Goal: Task Accomplishment & Management: Complete application form

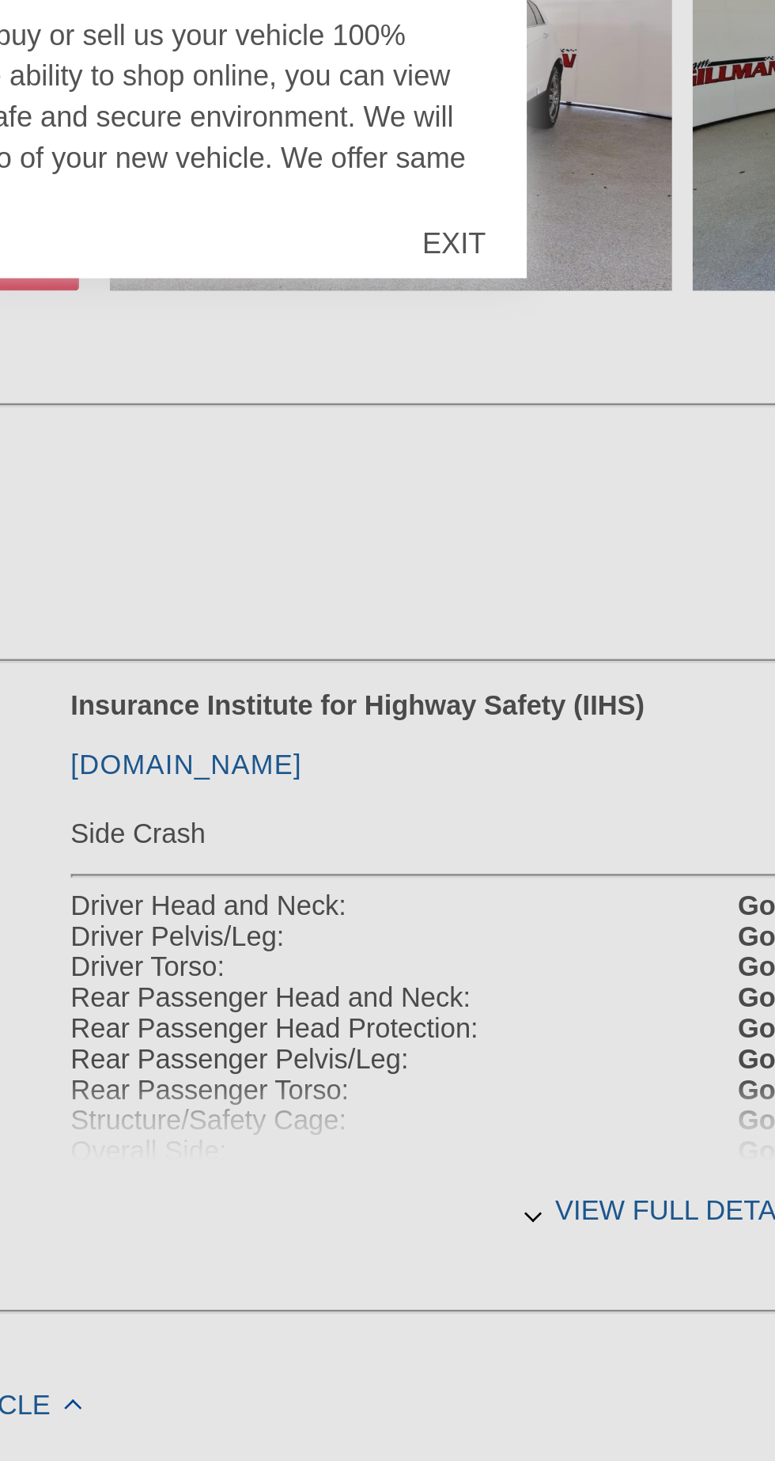
click at [684, 991] on div at bounding box center [387, 730] width 775 height 1461
click at [671, 976] on div at bounding box center [387, 730] width 775 height 1461
click at [710, 972] on div at bounding box center [387, 730] width 775 height 1461
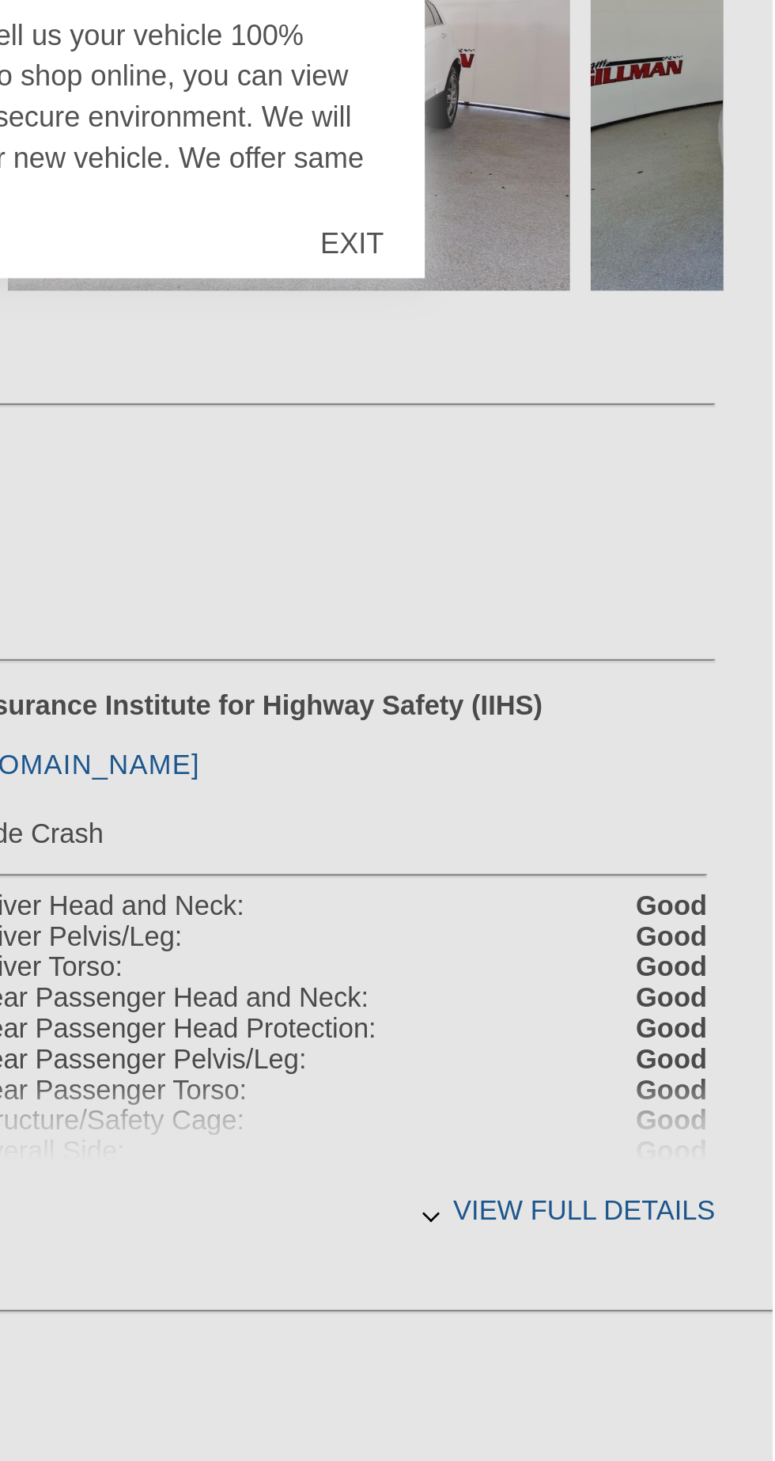
click at [714, 987] on div at bounding box center [387, 730] width 775 height 1461
click at [726, 978] on div at bounding box center [387, 730] width 775 height 1461
click at [660, 978] on div at bounding box center [387, 730] width 775 height 1461
click at [655, 984] on div at bounding box center [387, 730] width 775 height 1461
click at [661, 988] on div at bounding box center [387, 730] width 775 height 1461
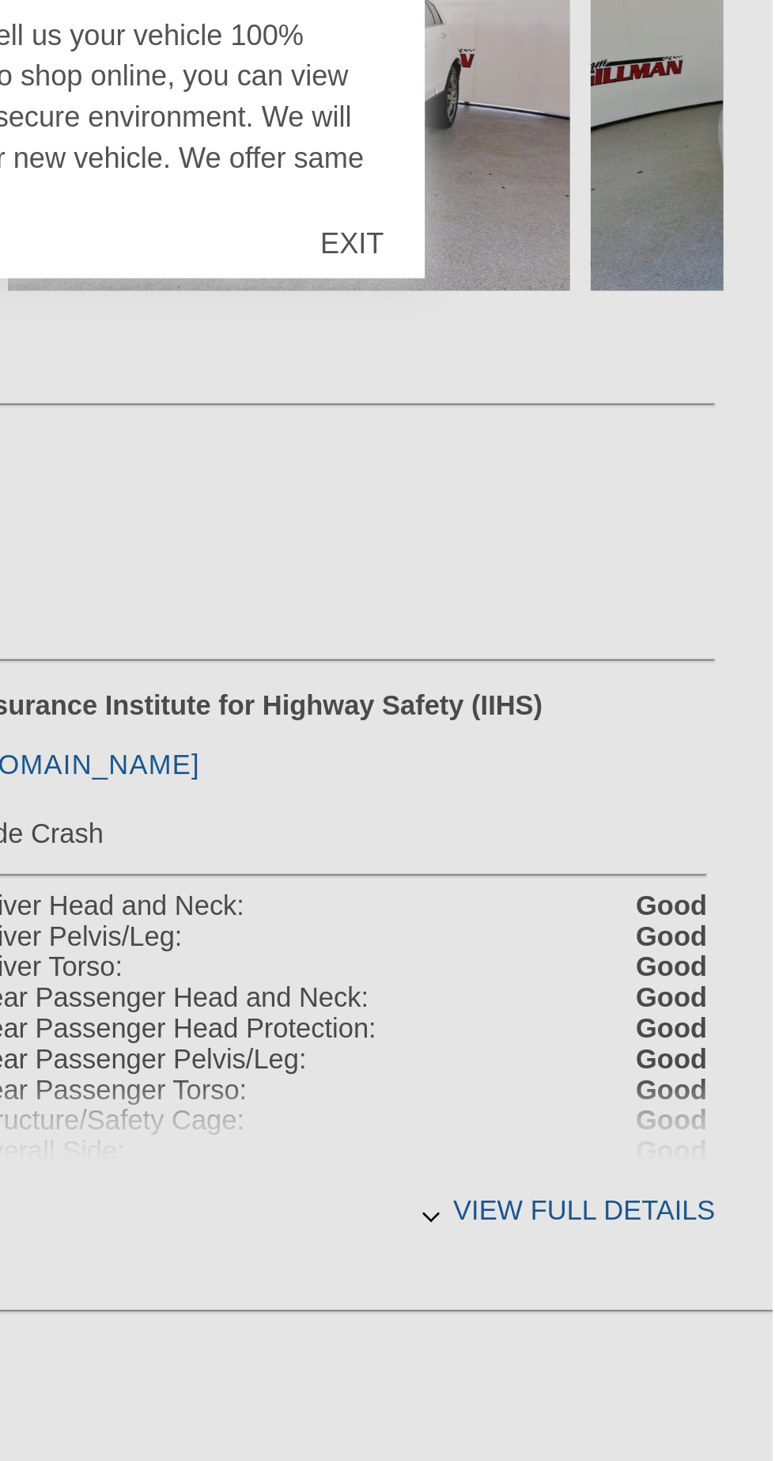
click at [713, 985] on div at bounding box center [387, 730] width 775 height 1461
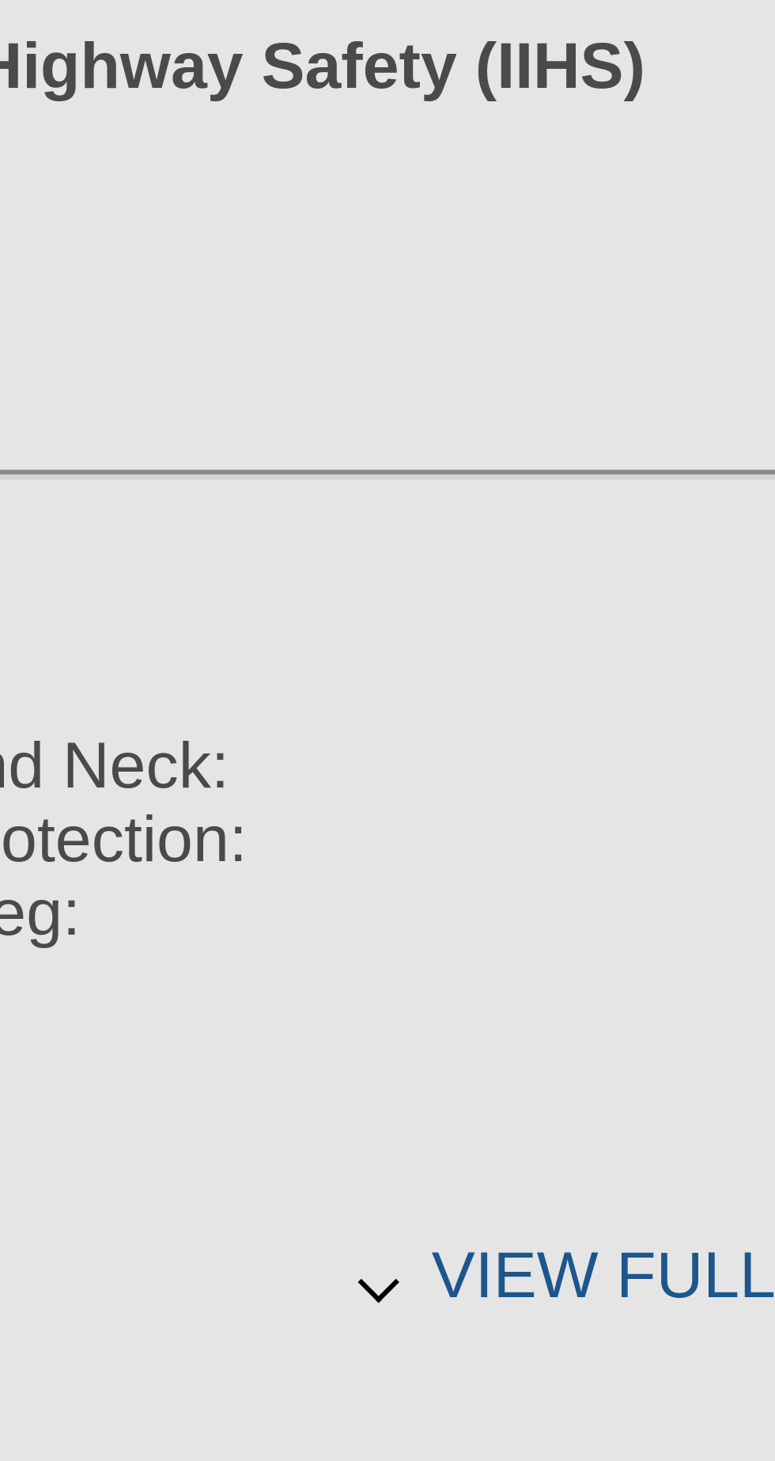
click at [652, 983] on div at bounding box center [387, 730] width 775 height 1461
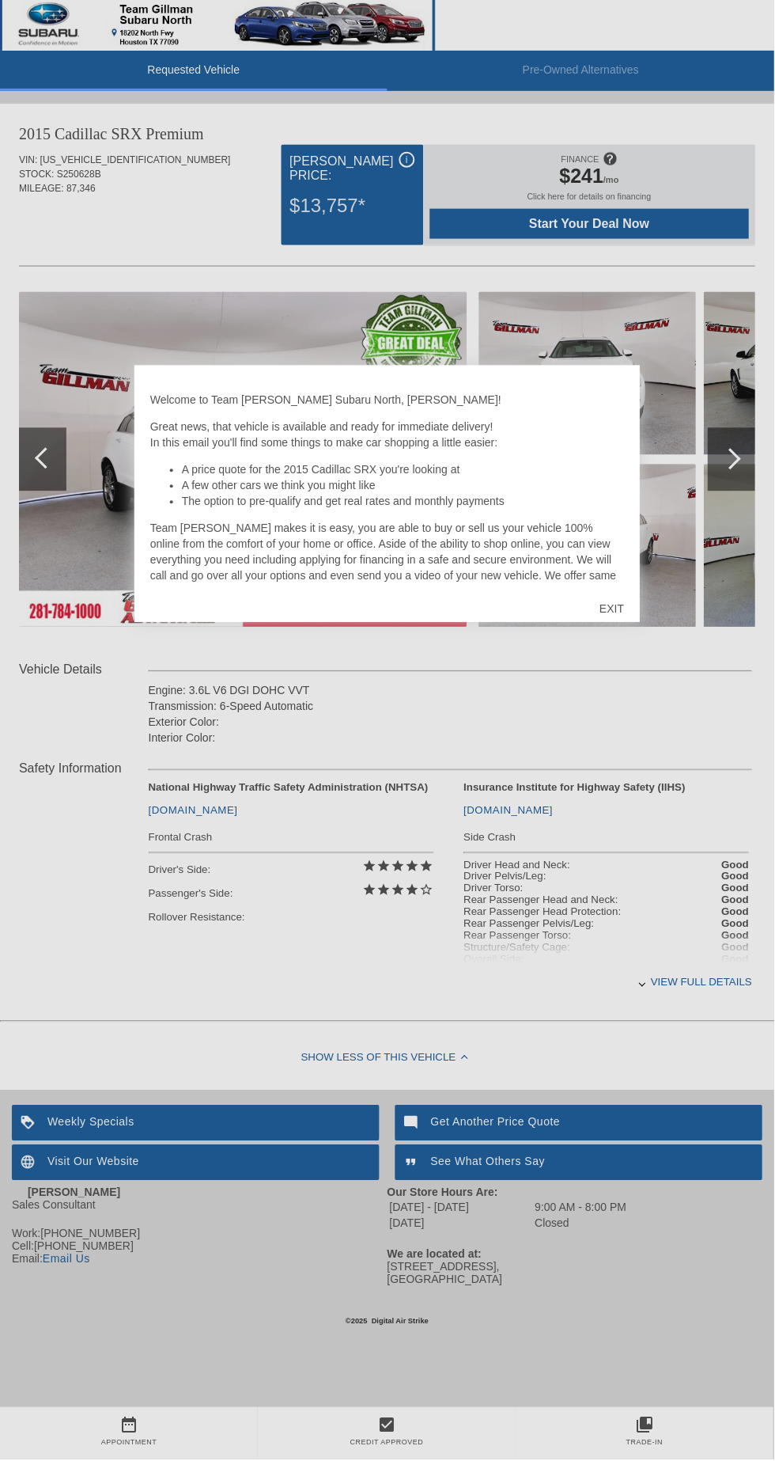
click at [574, 1256] on div at bounding box center [387, 730] width 775 height 1461
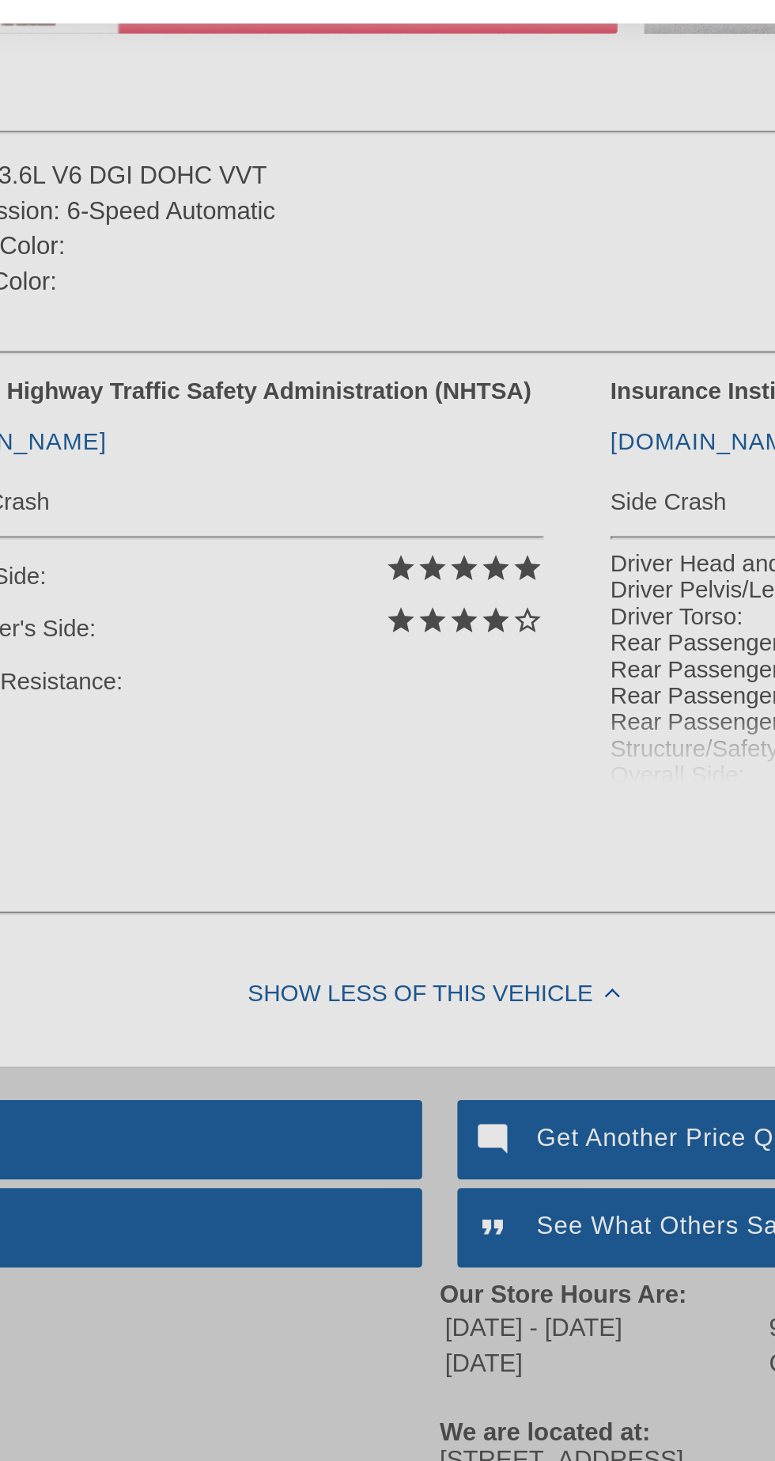
click at [427, 1053] on div at bounding box center [387, 730] width 775 height 1461
click at [459, 1059] on div at bounding box center [387, 730] width 775 height 1461
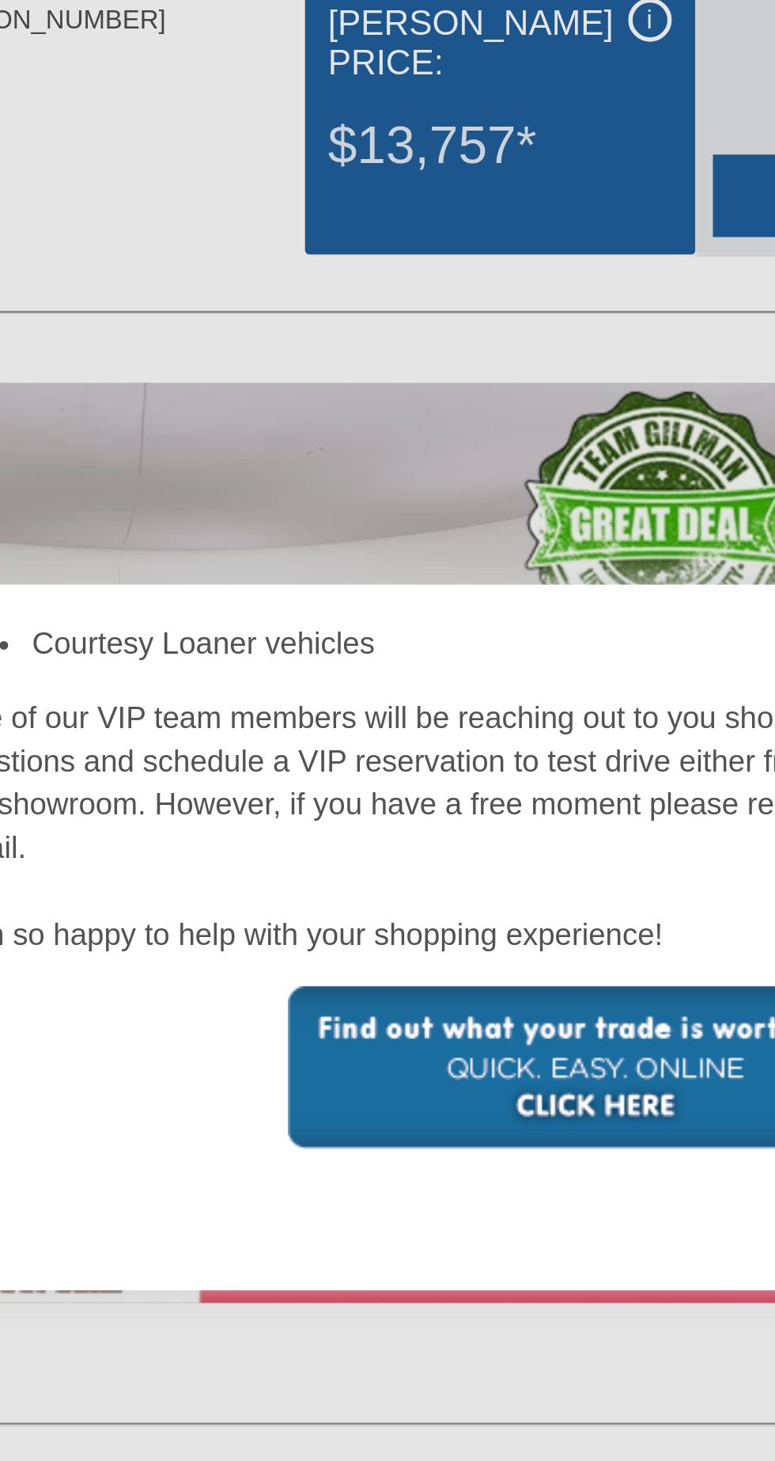
scroll to position [366, 0]
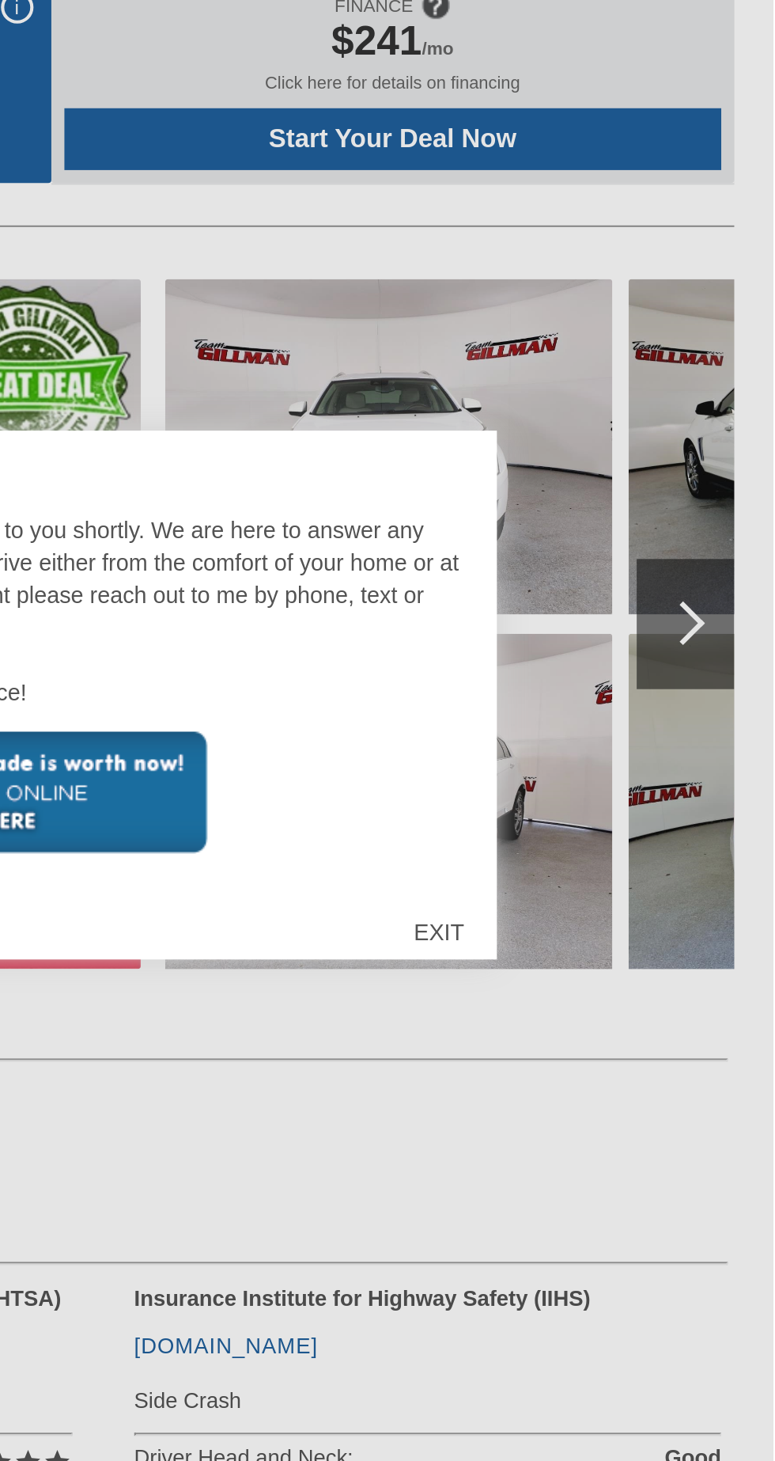
click at [722, 459] on div at bounding box center [387, 730] width 775 height 1461
click at [745, 450] on div at bounding box center [387, 730] width 775 height 1461
click at [736, 461] on div at bounding box center [387, 730] width 775 height 1461
click at [730, 452] on div at bounding box center [387, 730] width 775 height 1461
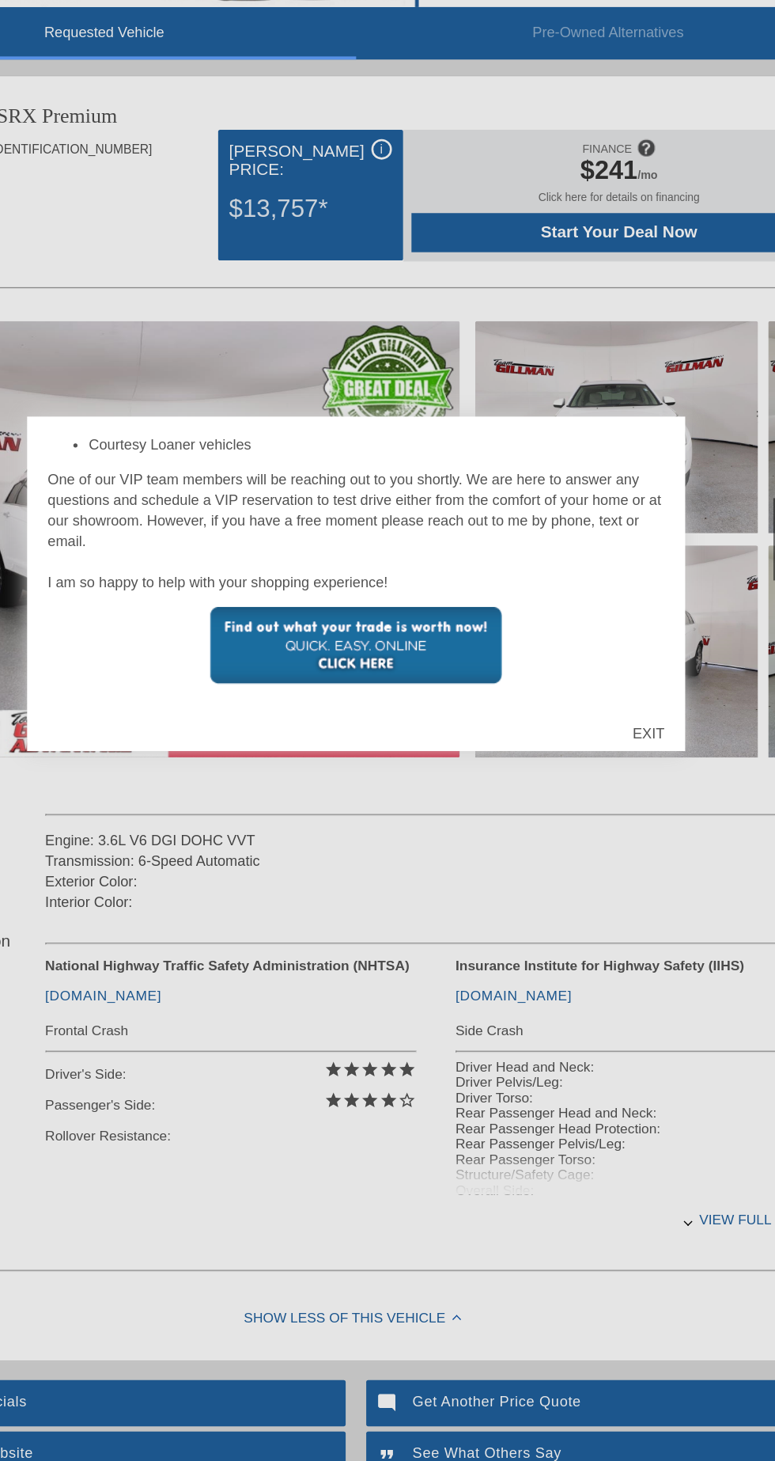
click at [566, 273] on p "Team [PERSON_NAME] makes it is easy, you are able to buy or sell us your vehicl…" at bounding box center [387, 217] width 475 height 111
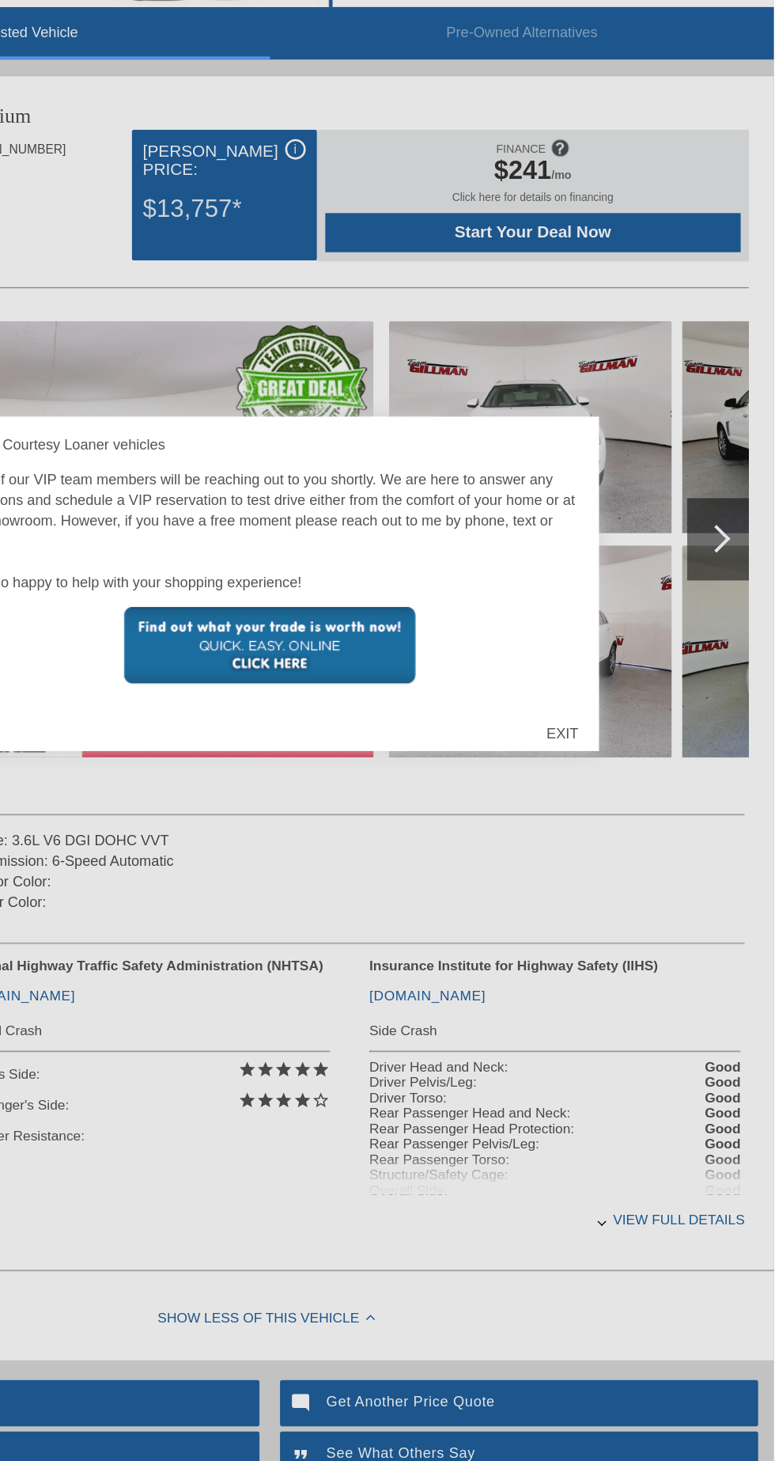
click at [771, 207] on div at bounding box center [387, 730] width 775 height 1461
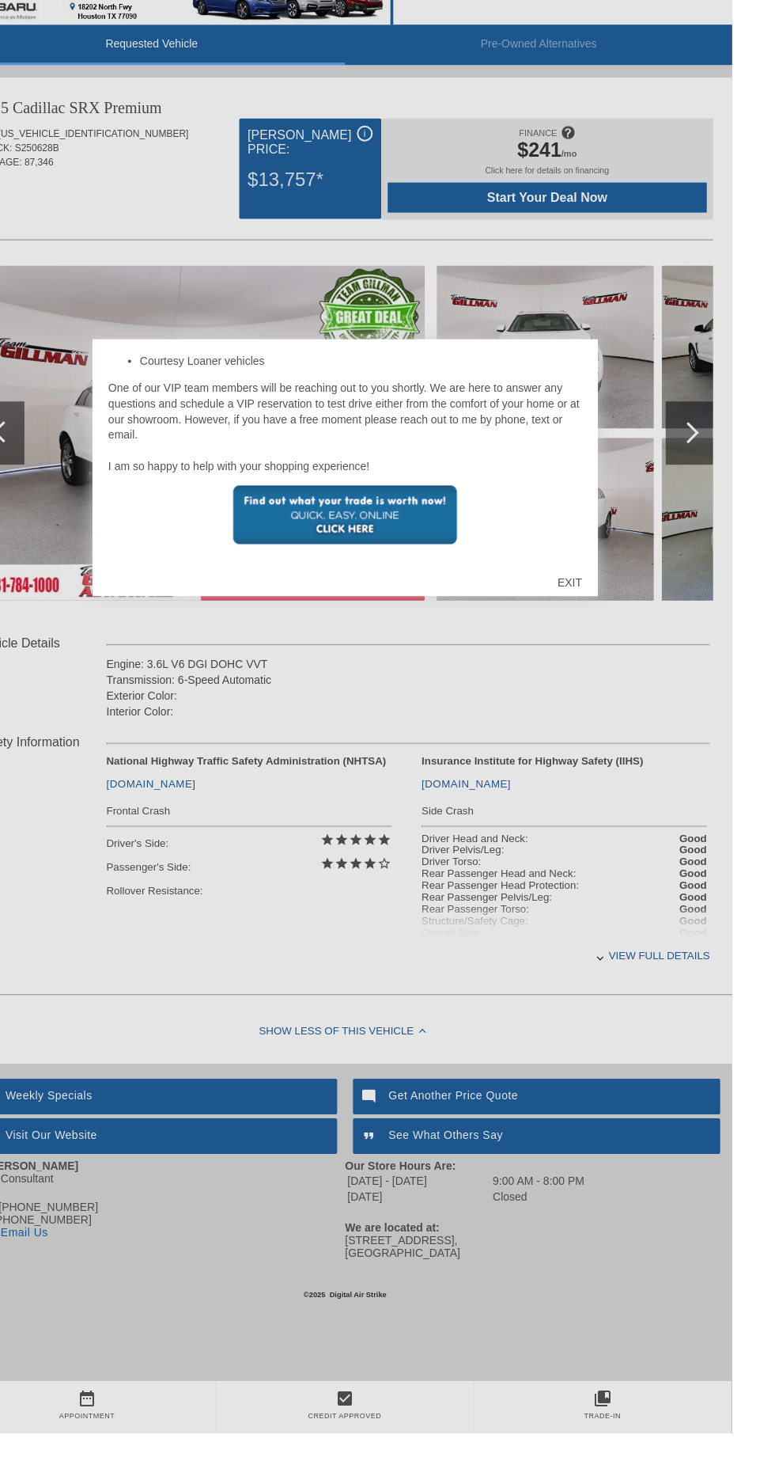
scroll to position [1331, 0]
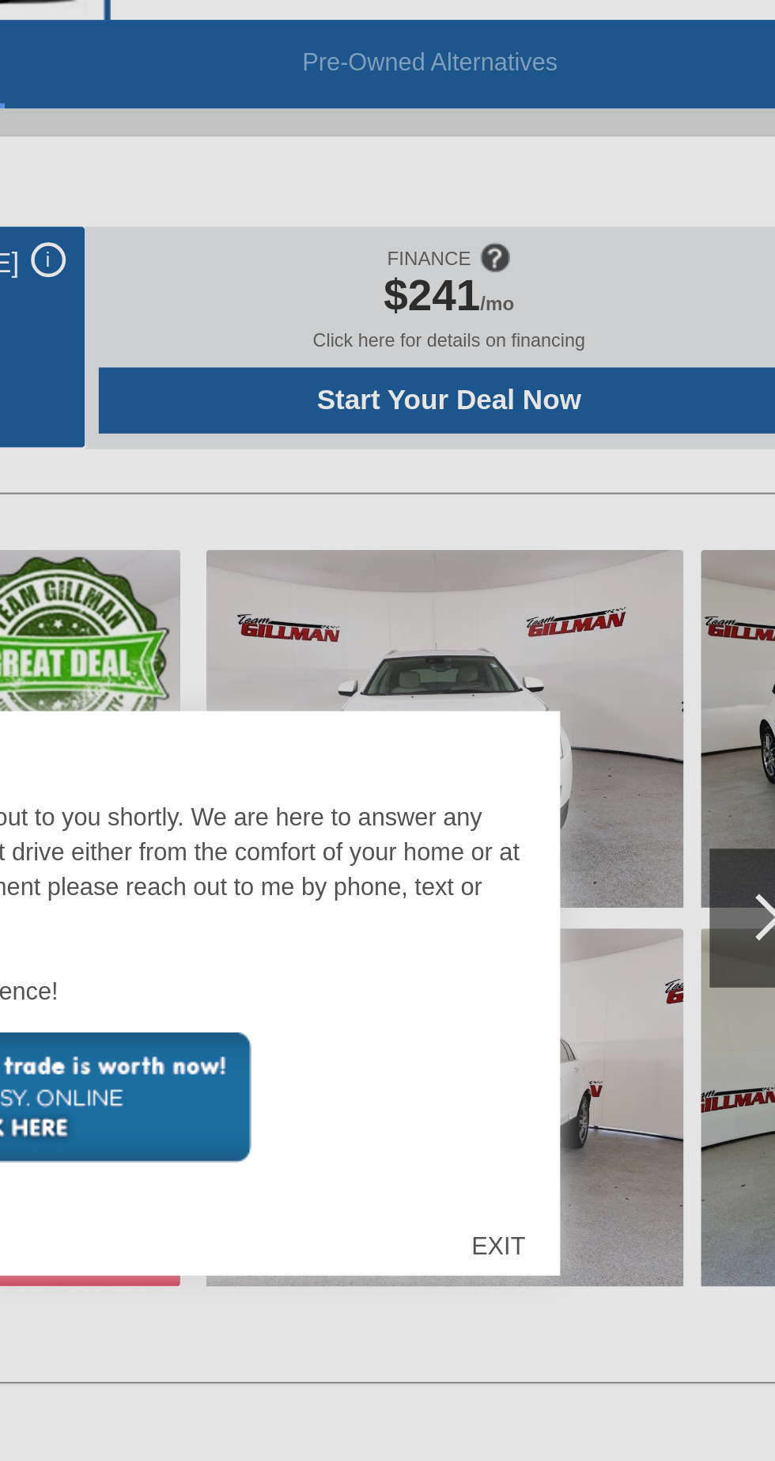
click at [642, 223] on div at bounding box center [387, 730] width 775 height 1461
click at [613, 221] on div at bounding box center [387, 730] width 775 height 1461
click at [612, 229] on div at bounding box center [387, 730] width 775 height 1461
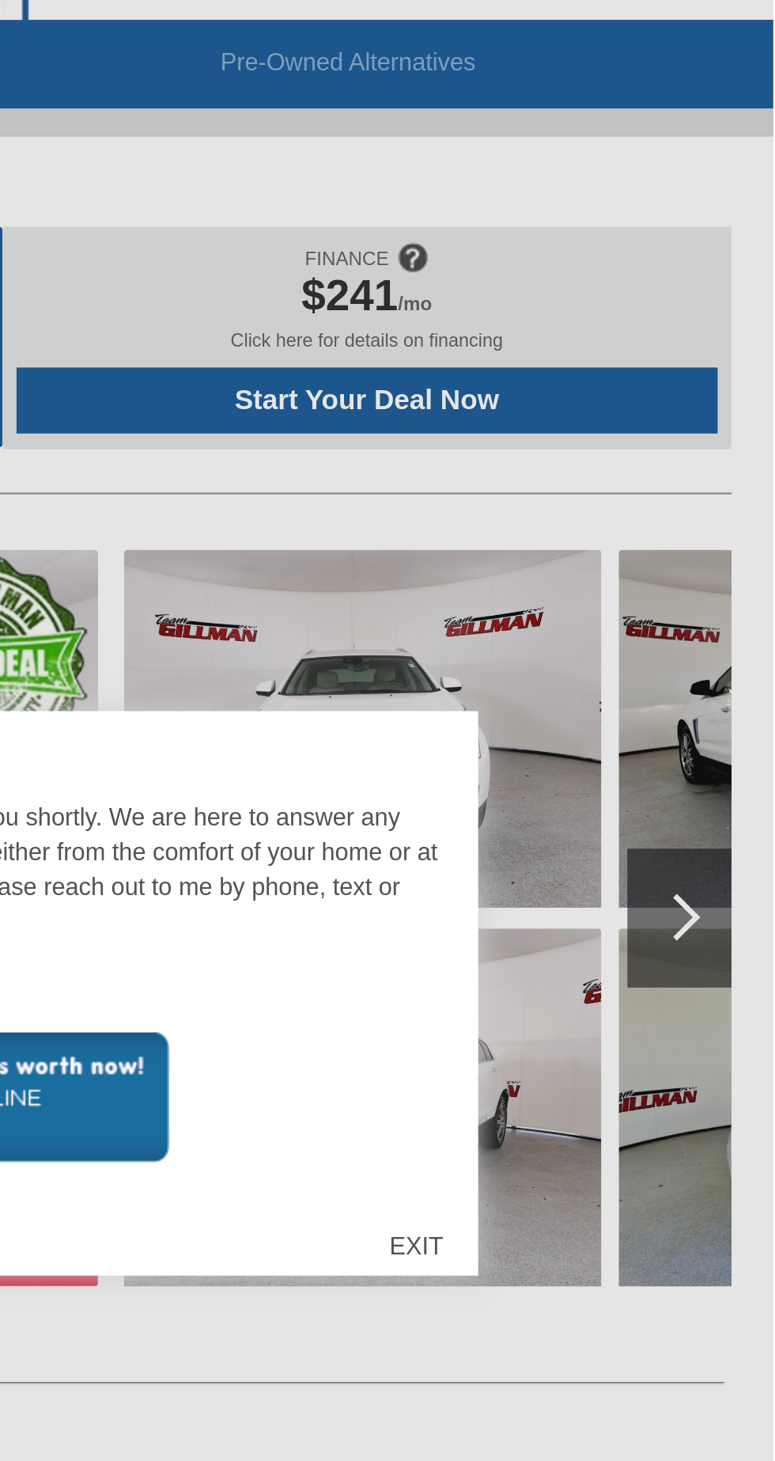
click at [612, 221] on div at bounding box center [387, 730] width 775 height 1461
click at [583, 170] on div at bounding box center [387, 730] width 775 height 1461
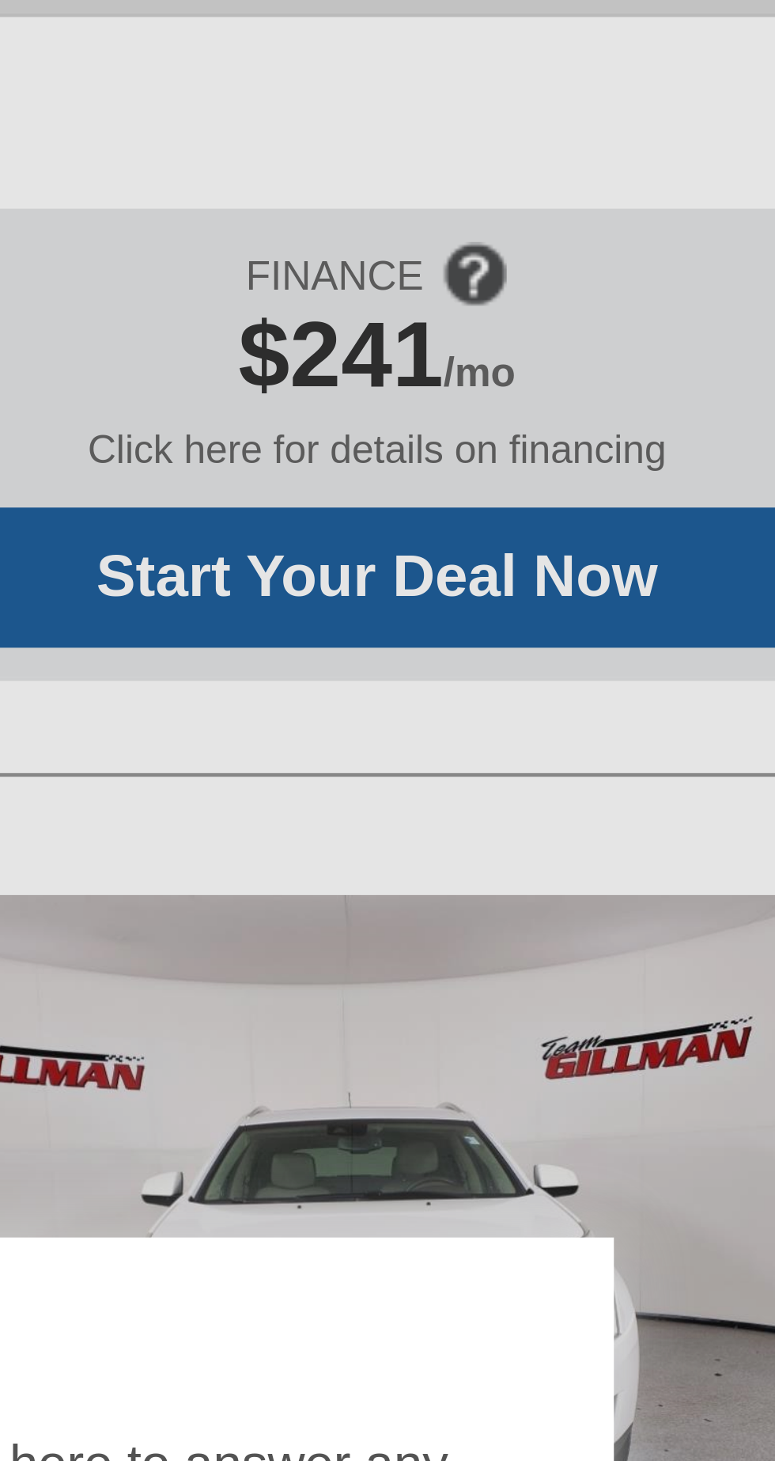
click at [592, 222] on div at bounding box center [387, 730] width 775 height 1461
click at [595, 225] on div at bounding box center [387, 730] width 775 height 1461
click at [602, 222] on div at bounding box center [387, 730] width 775 height 1461
click at [593, 226] on div at bounding box center [387, 730] width 775 height 1461
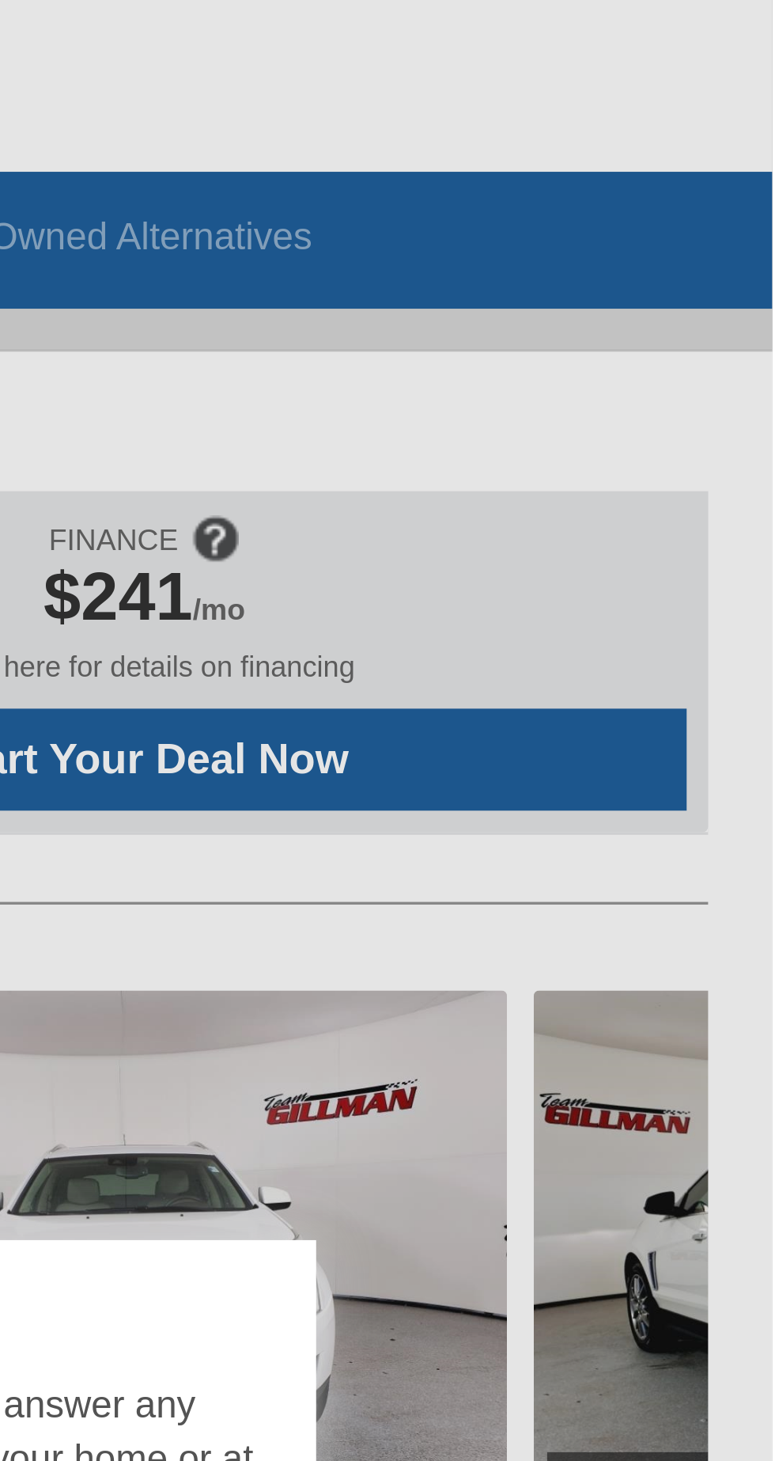
scroll to position [0, 0]
